Goal: Complete application form

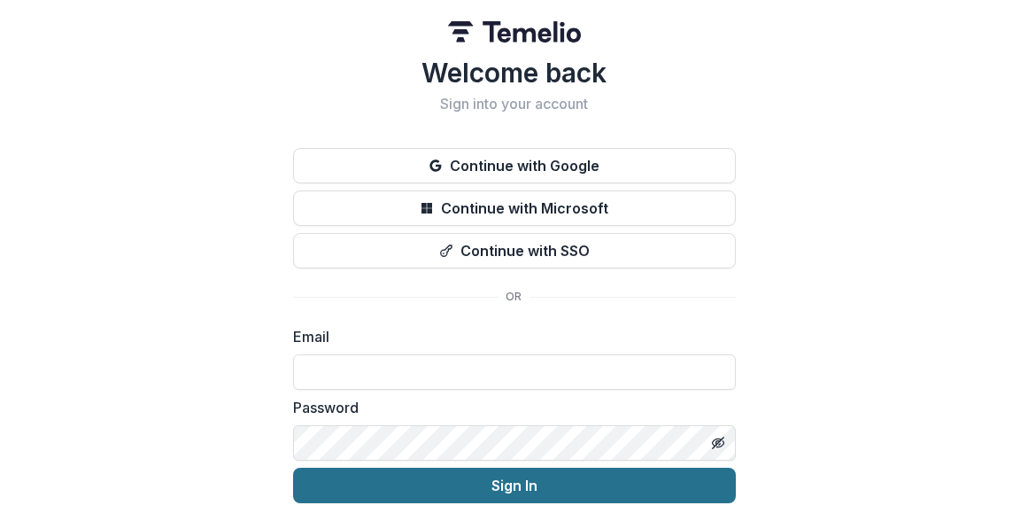
type input "**********"
click at [464, 488] on button "Sign In" at bounding box center [514, 484] width 443 height 35
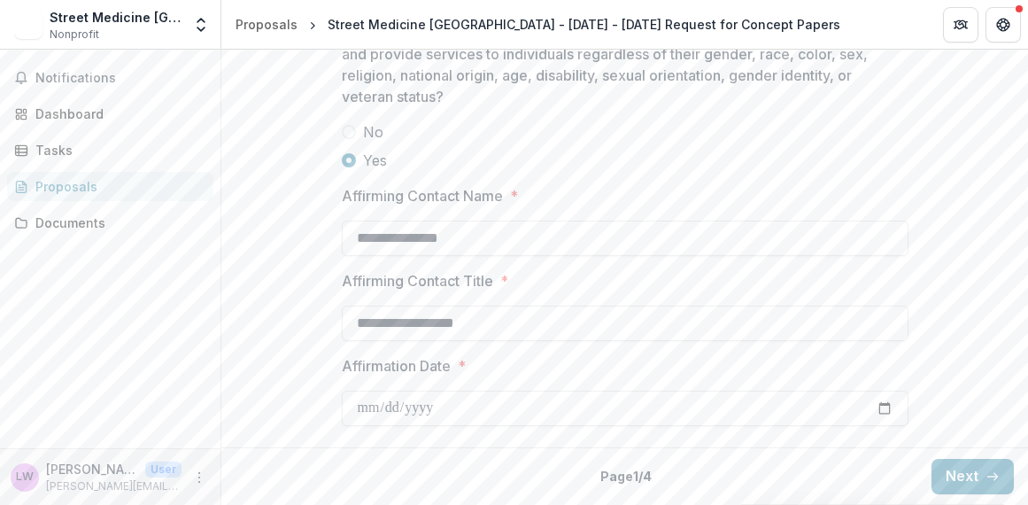
scroll to position [2631, 0]
click at [943, 477] on button "Next" at bounding box center [972, 476] width 82 height 35
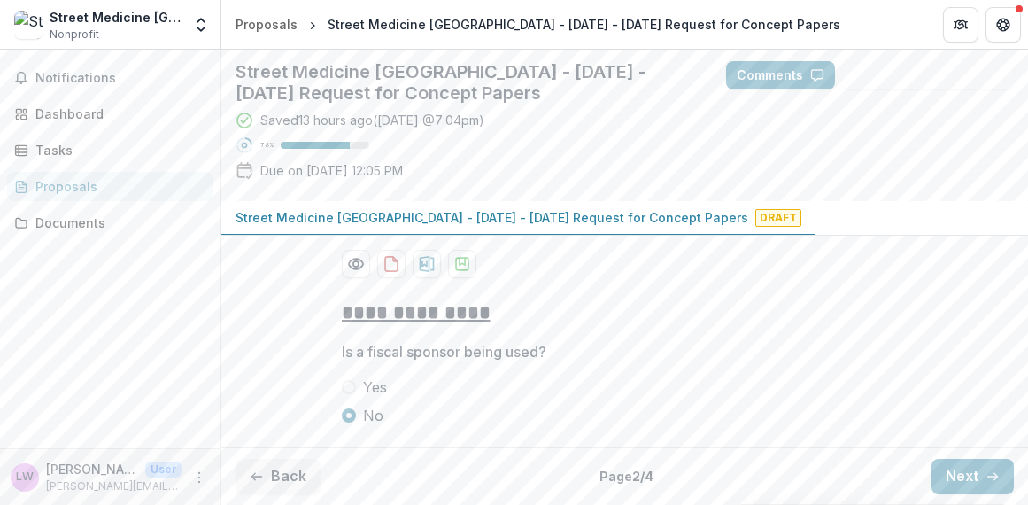
scroll to position [246, 0]
click at [976, 480] on button "Next" at bounding box center [972, 476] width 82 height 35
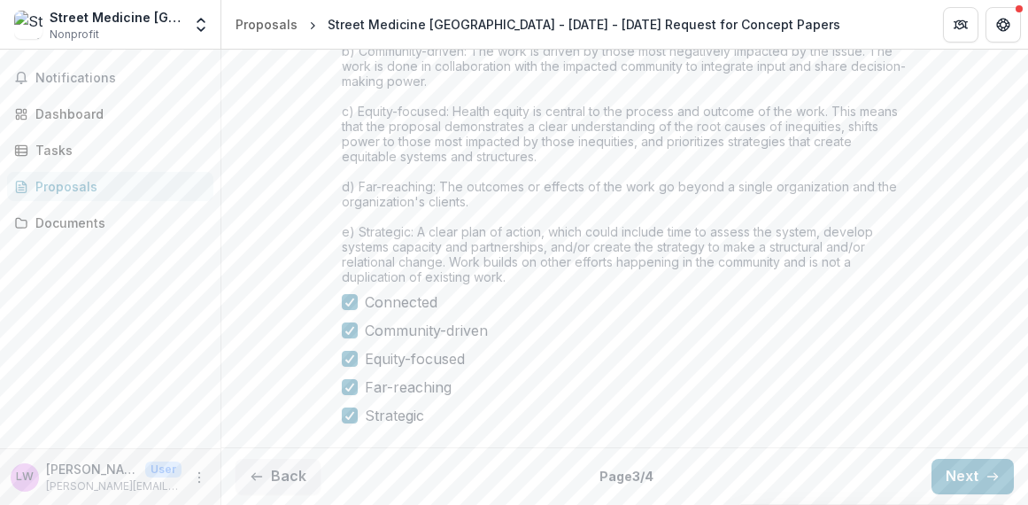
scroll to position [1694, 0]
click at [975, 473] on button "Next" at bounding box center [972, 476] width 82 height 35
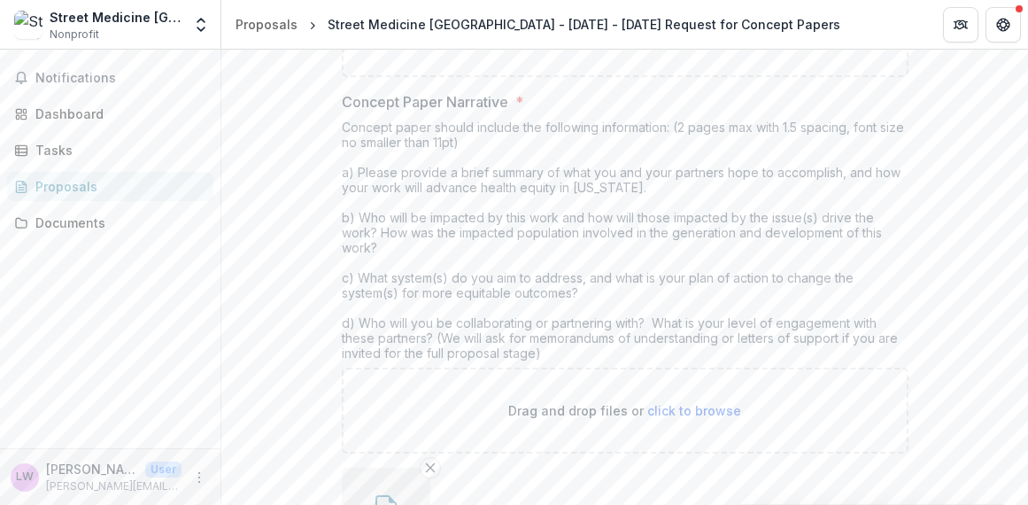
scroll to position [415, 0]
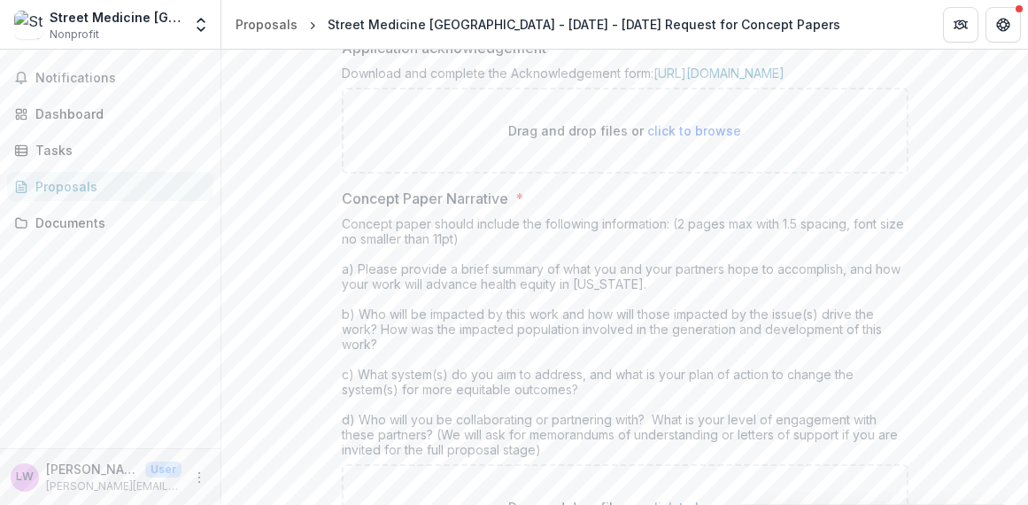
click at [527, 140] on p "Drag and drop files or click to browse" at bounding box center [624, 130] width 233 height 19
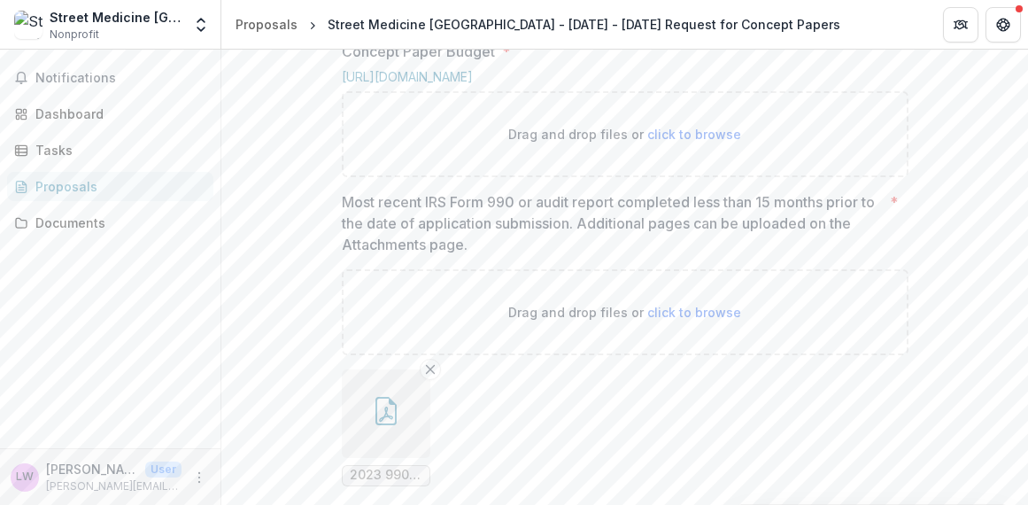
scroll to position [1212, 0]
